Goal: Task Accomplishment & Management: Complete application form

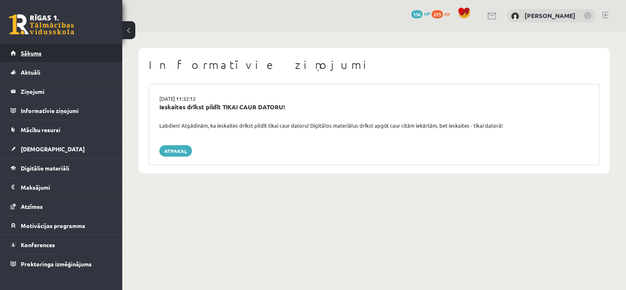
click at [32, 55] on span "Sākums" at bounding box center [31, 52] width 21 height 7
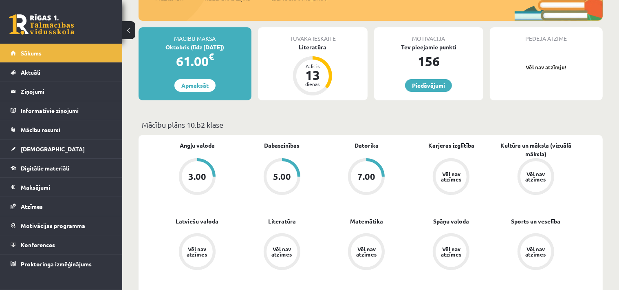
scroll to position [43, 0]
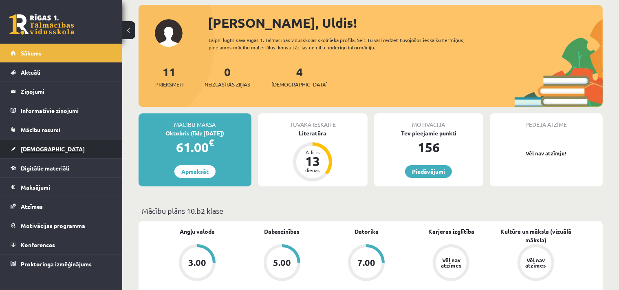
click at [38, 144] on link "[DEMOGRAPHIC_DATA]" at bounding box center [61, 148] width 101 height 19
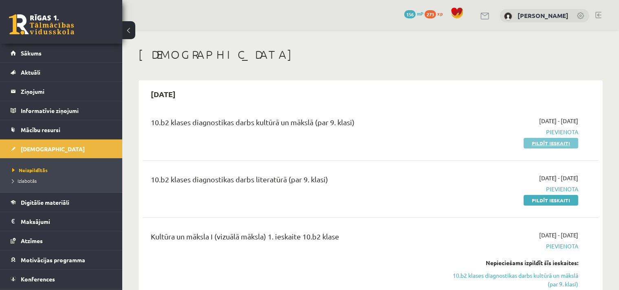
click at [542, 144] on link "Pildīt ieskaiti" at bounding box center [551, 143] width 55 height 11
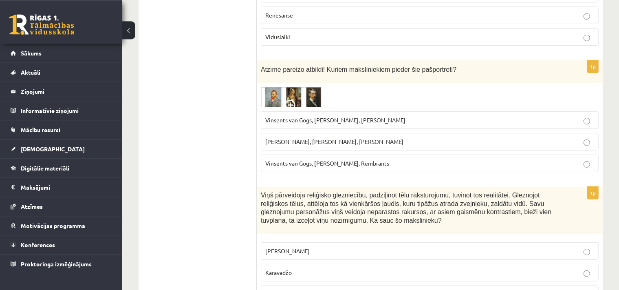
scroll to position [215, 0]
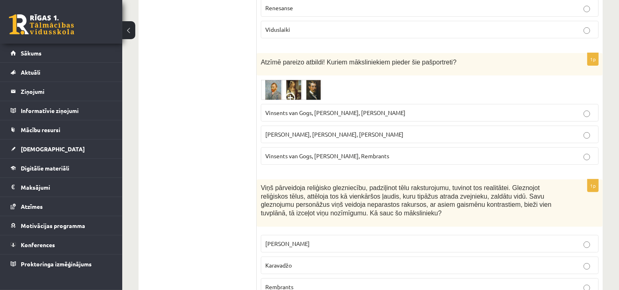
click at [312, 88] on img at bounding box center [291, 89] width 61 height 20
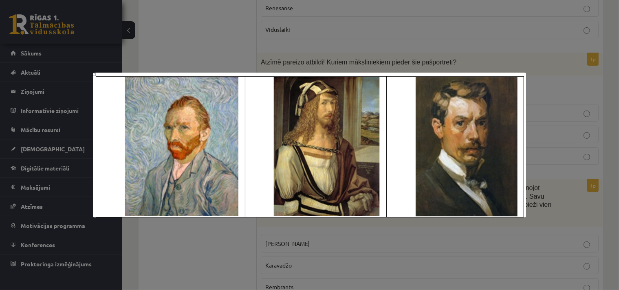
click at [535, 168] on div at bounding box center [309, 145] width 619 height 290
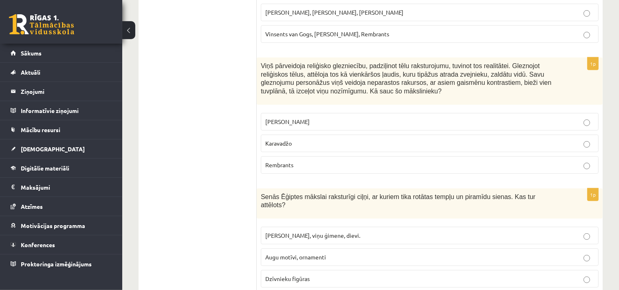
scroll to position [344, 0]
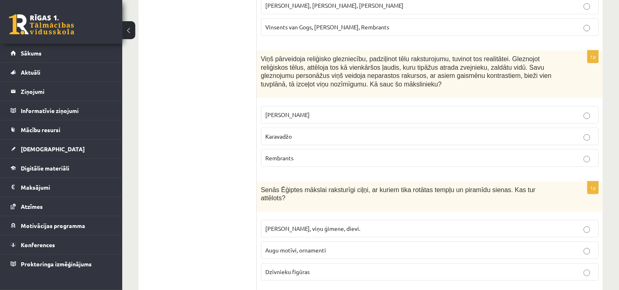
click at [583, 160] on p "Rembrants" at bounding box center [429, 158] width 329 height 9
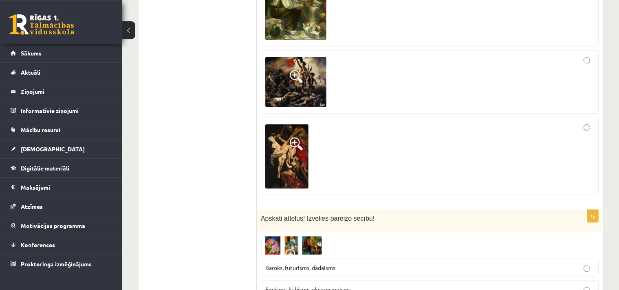
scroll to position [1204, 0]
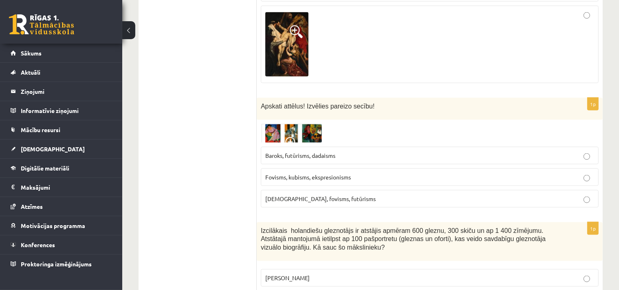
click at [294, 124] on img at bounding box center [291, 133] width 61 height 19
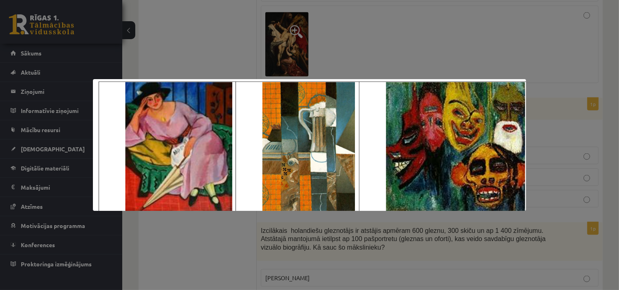
click at [194, 252] on div at bounding box center [309, 145] width 619 height 290
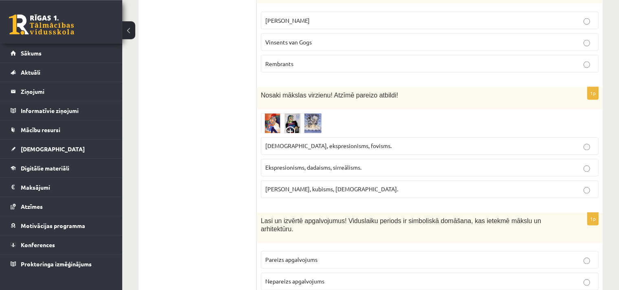
scroll to position [1463, 0]
click at [273, 112] on img at bounding box center [291, 122] width 61 height 20
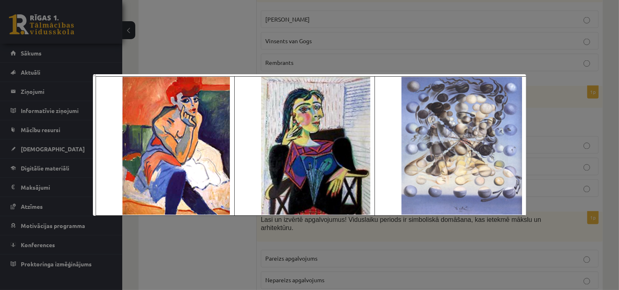
click at [203, 246] on div at bounding box center [309, 145] width 619 height 290
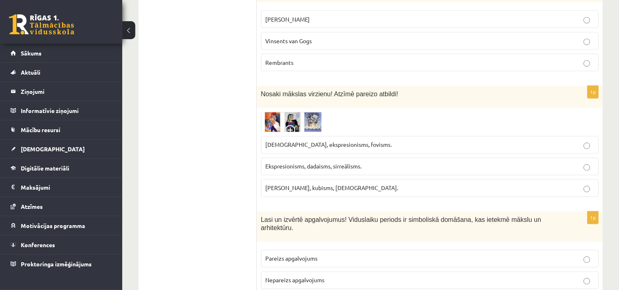
click at [271, 112] on img at bounding box center [291, 122] width 61 height 20
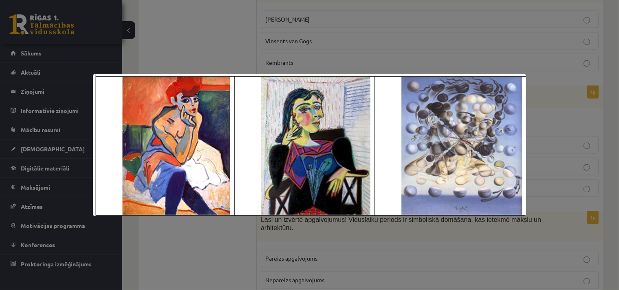
click at [214, 240] on div at bounding box center [309, 145] width 619 height 290
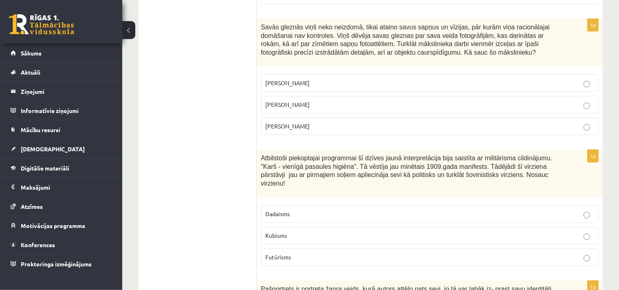
scroll to position [2366, 0]
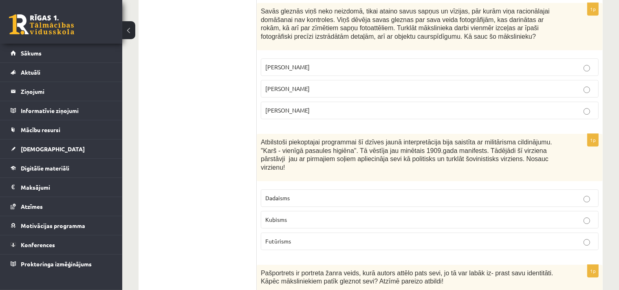
click at [591, 189] on label "Dadaisms" at bounding box center [430, 198] width 338 height 18
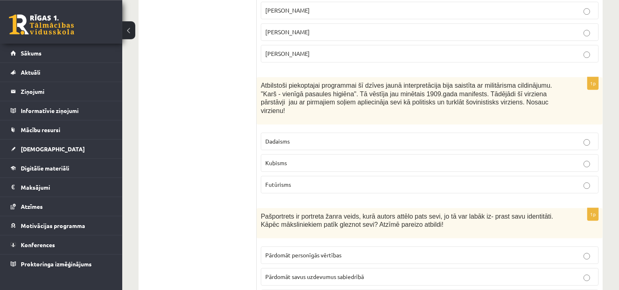
scroll to position [2409, 0]
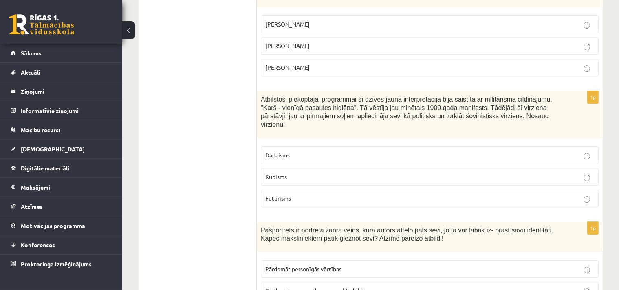
click at [586, 194] on p "Futūrisms" at bounding box center [429, 198] width 329 height 9
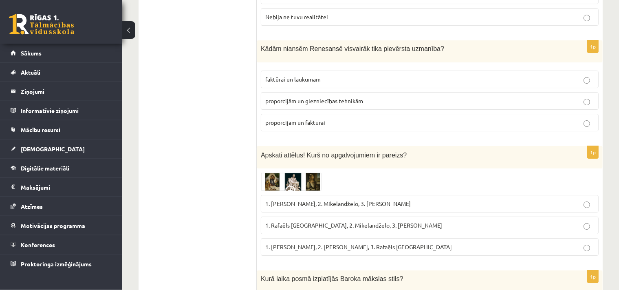
scroll to position [2839, 0]
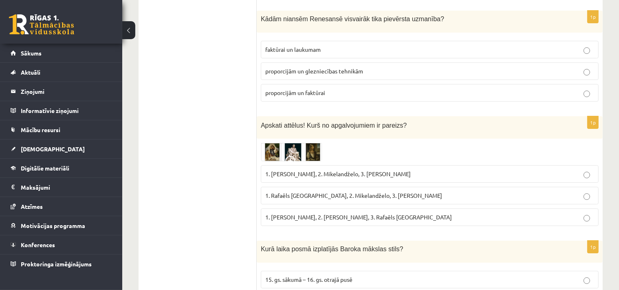
click at [277, 143] on img at bounding box center [291, 152] width 61 height 19
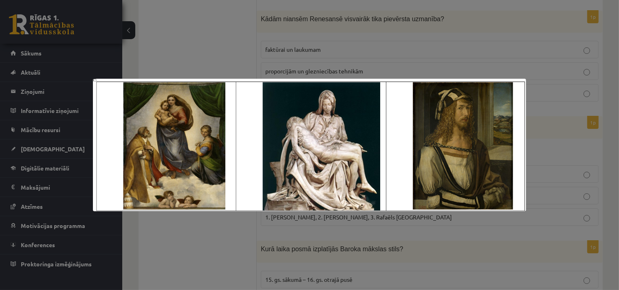
click at [200, 223] on div at bounding box center [309, 145] width 619 height 290
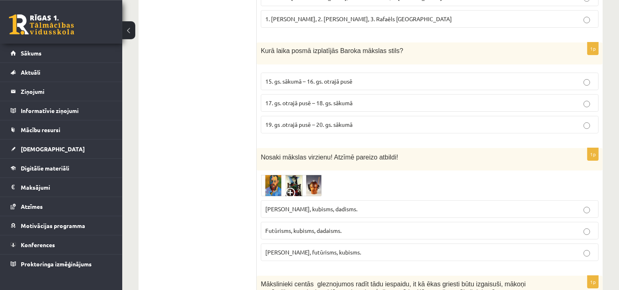
scroll to position [3097, 0]
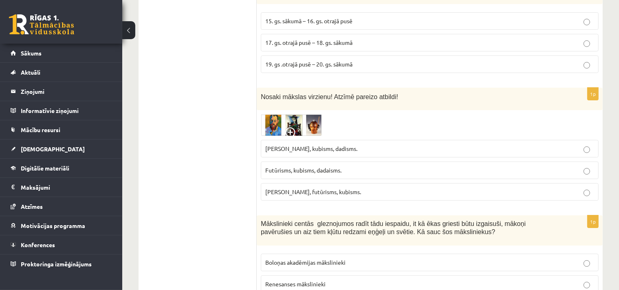
click at [320, 114] on img at bounding box center [291, 125] width 61 height 22
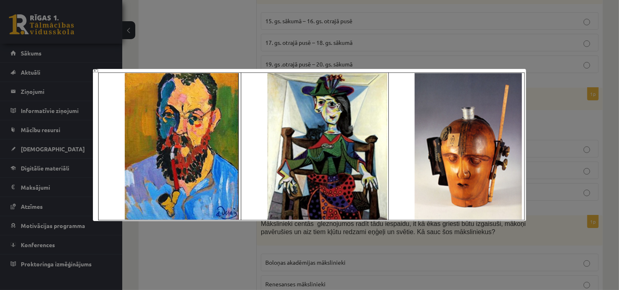
click at [189, 249] on div at bounding box center [309, 145] width 619 height 290
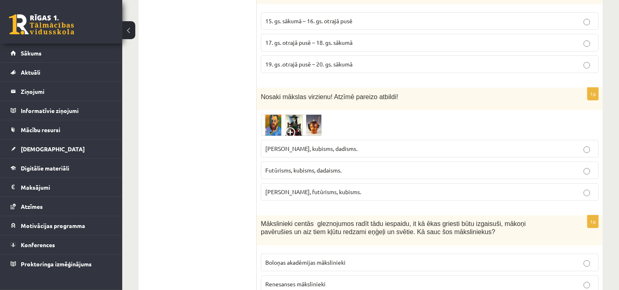
click at [281, 114] on img at bounding box center [291, 125] width 61 height 22
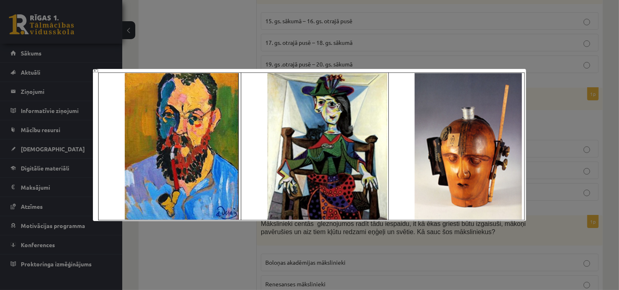
click at [212, 248] on div at bounding box center [309, 145] width 619 height 290
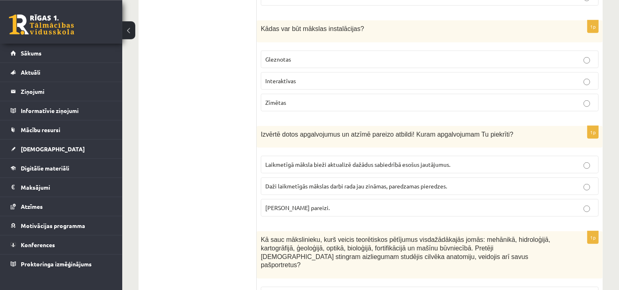
scroll to position [3657, 0]
click at [586, 159] on p "Laikmetīgā māksla bieži aktualizē dažādus sabiedrībā esošus jautājumus." at bounding box center [429, 163] width 329 height 9
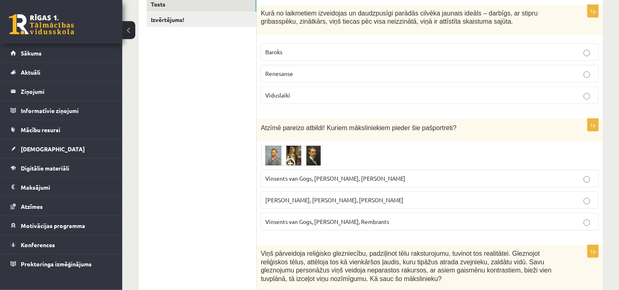
scroll to position [0, 0]
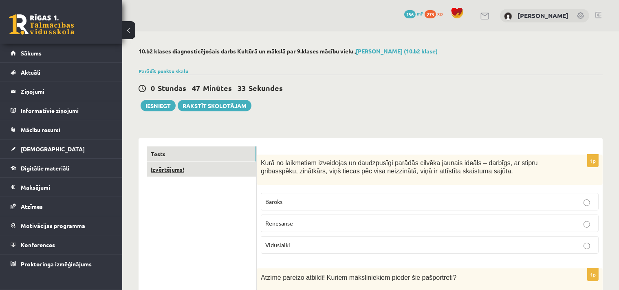
click at [182, 167] on link "Izvērtējums!" at bounding box center [202, 169] width 110 height 15
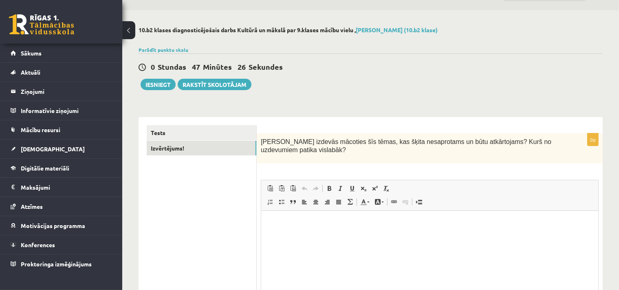
scroll to position [64, 0]
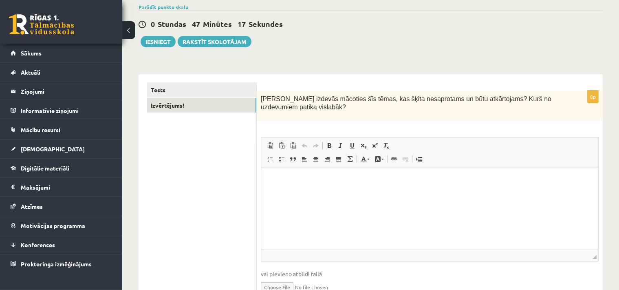
click at [319, 190] on html at bounding box center [429, 208] width 337 height 81
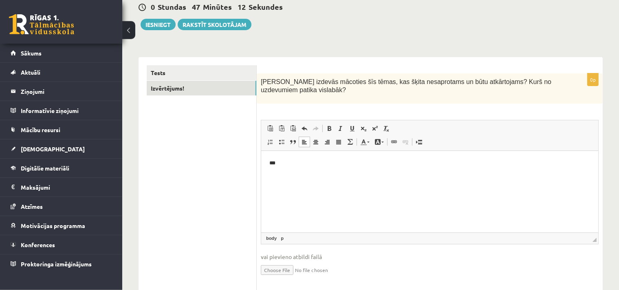
scroll to position [0, 0]
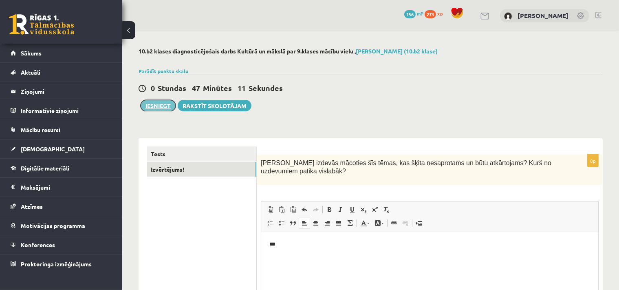
click at [163, 111] on button "Iesniegt" at bounding box center [158, 105] width 35 height 11
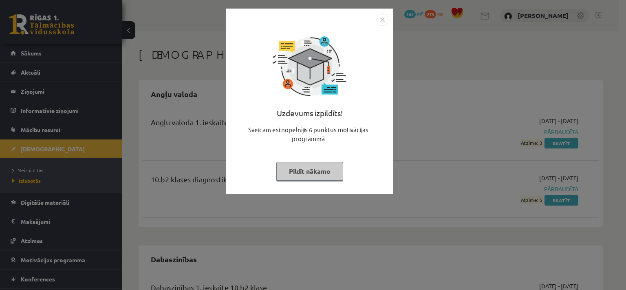
click at [382, 19] on img "Close" at bounding box center [382, 19] width 12 height 12
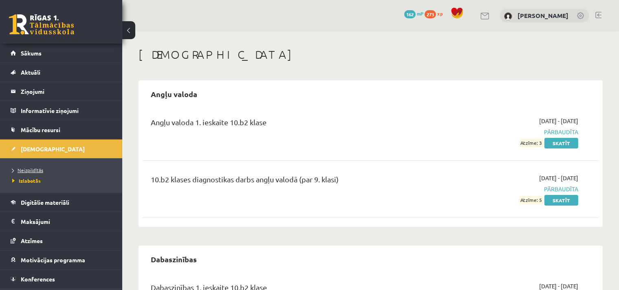
click at [34, 169] on span "Neizpildītās" at bounding box center [27, 170] width 31 height 7
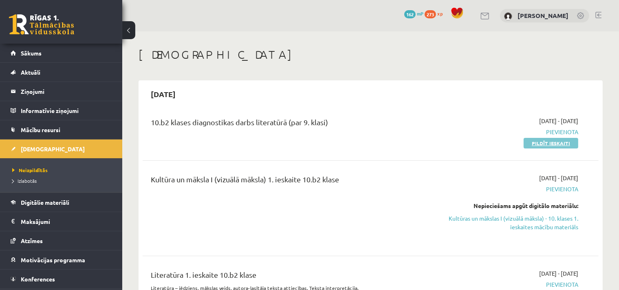
click at [559, 144] on link "Pildīt ieskaiti" at bounding box center [551, 143] width 55 height 11
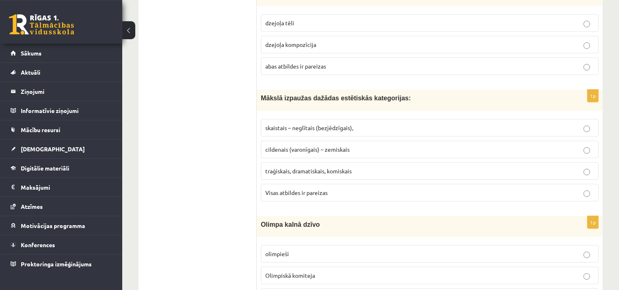
scroll to position [559, 0]
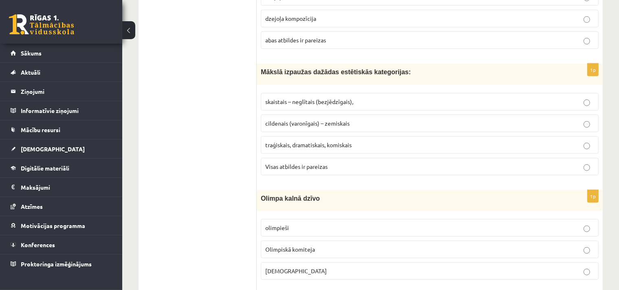
click at [591, 162] on p "Visas atbildes ir pareizas" at bounding box center [429, 166] width 329 height 9
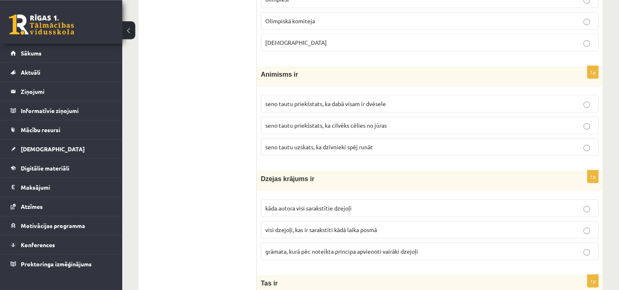
scroll to position [774, 0]
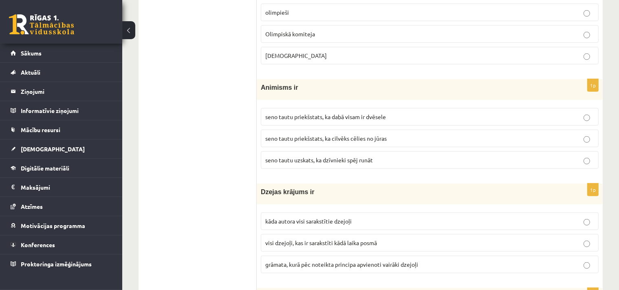
click at [582, 113] on p "seno tautu priekšstats, ka dabā visam ir dvēsele" at bounding box center [429, 116] width 329 height 9
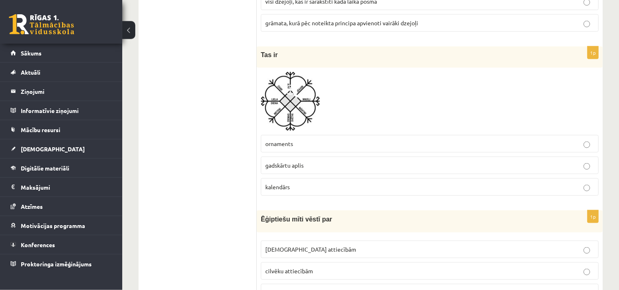
scroll to position [1032, 0]
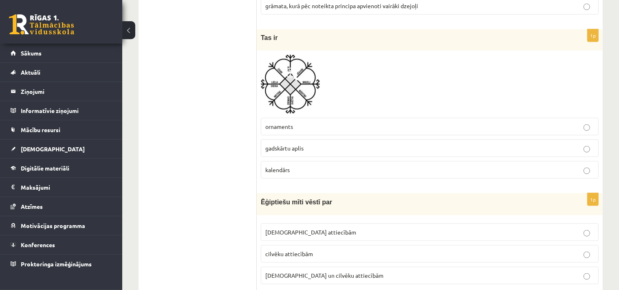
click at [279, 71] on img at bounding box center [290, 84] width 59 height 59
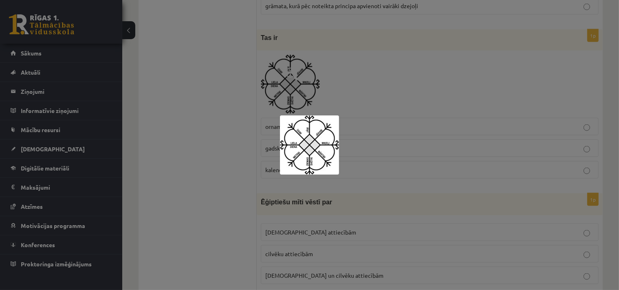
click at [216, 136] on div at bounding box center [309, 145] width 619 height 290
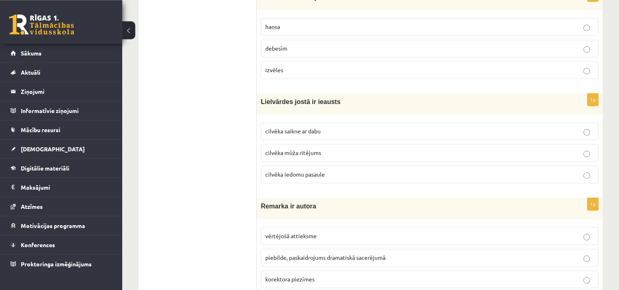
scroll to position [1634, 0]
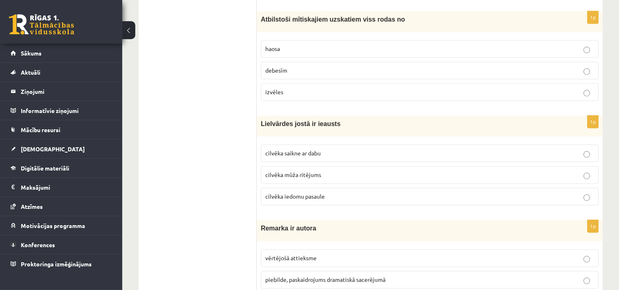
click at [586, 46] on label "haosa" at bounding box center [430, 49] width 338 height 18
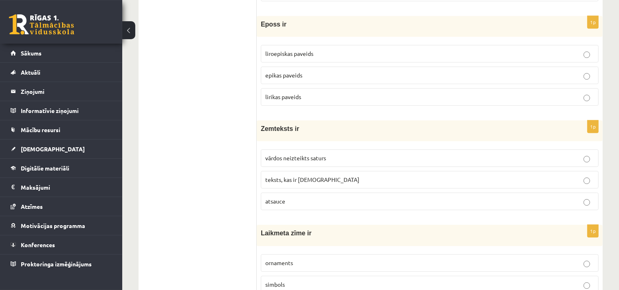
scroll to position [2452, 0]
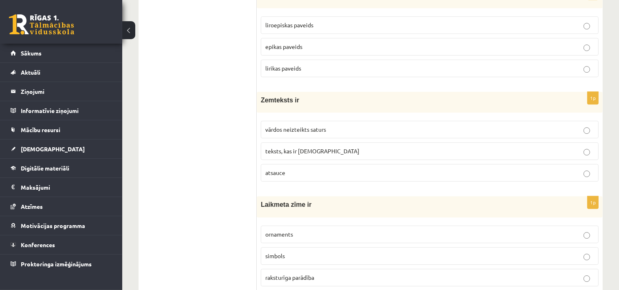
click at [587, 125] on p "vārdos neizteikts saturs" at bounding box center [429, 129] width 329 height 9
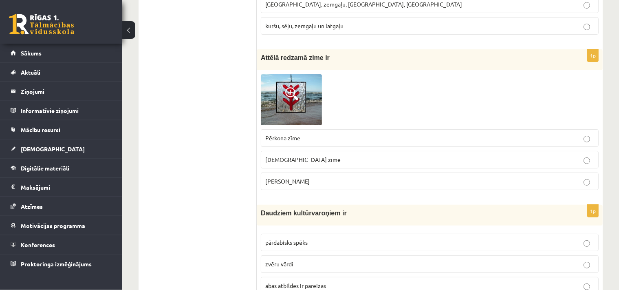
scroll to position [0, 0]
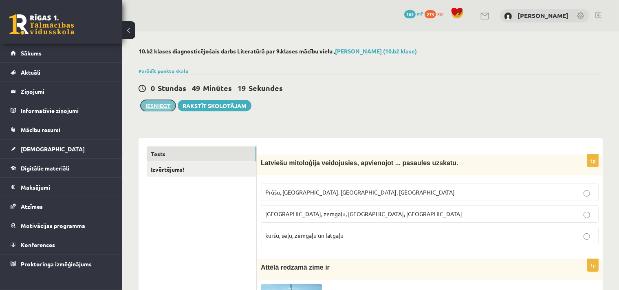
click at [156, 109] on button "Iesniegt" at bounding box center [158, 105] width 35 height 11
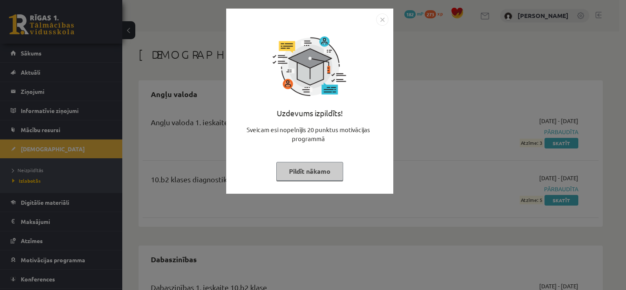
click at [379, 24] on img "Close" at bounding box center [382, 19] width 12 height 12
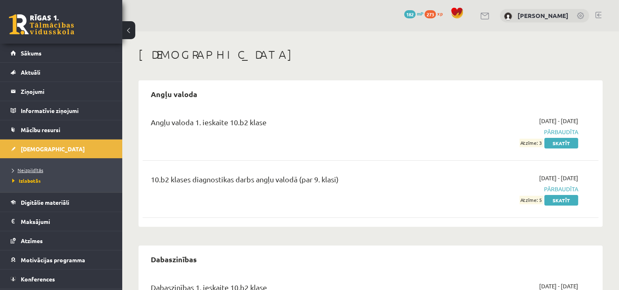
click at [31, 172] on span "Neizpildītās" at bounding box center [27, 170] width 31 height 7
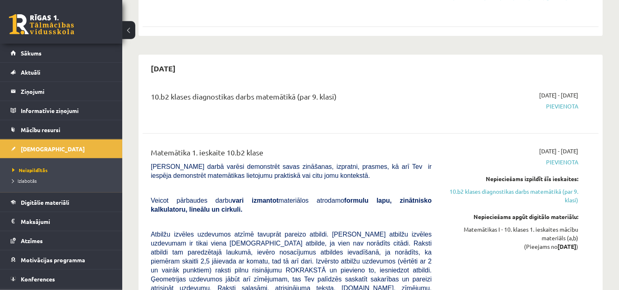
scroll to position [215, 0]
